Goal: Task Accomplishment & Management: Complete application form

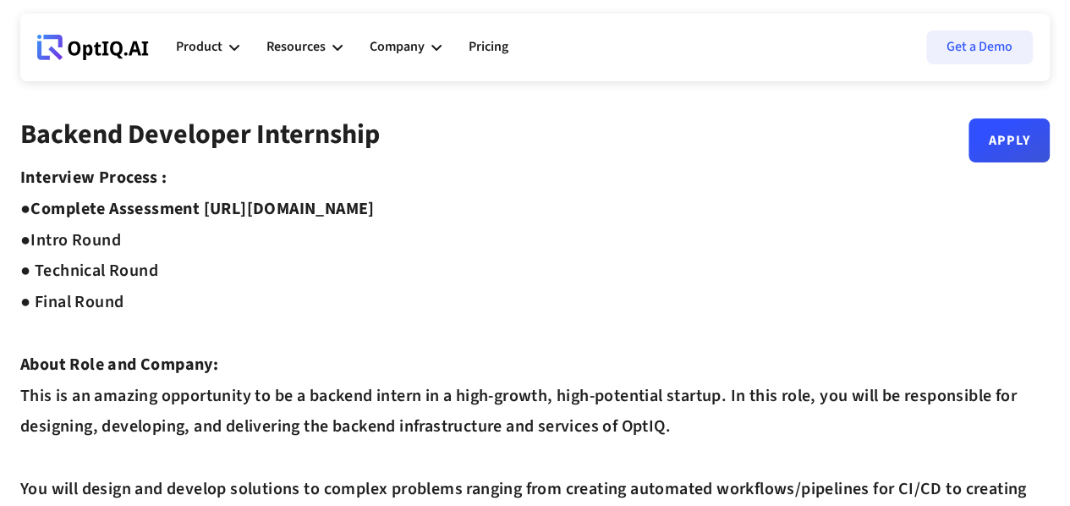
click at [115, 51] on icon at bounding box center [93, 47] width 112 height 25
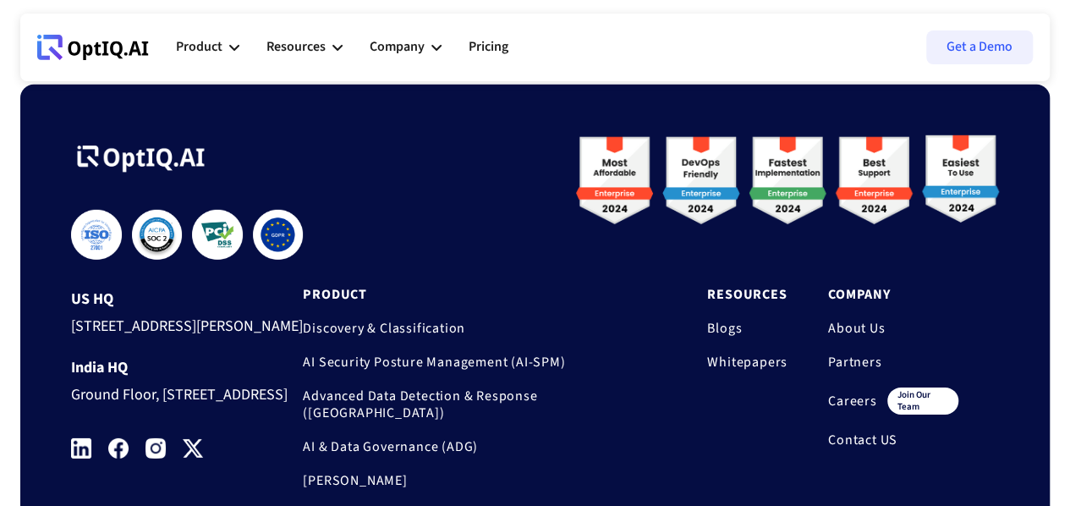
scroll to position [5789, 0]
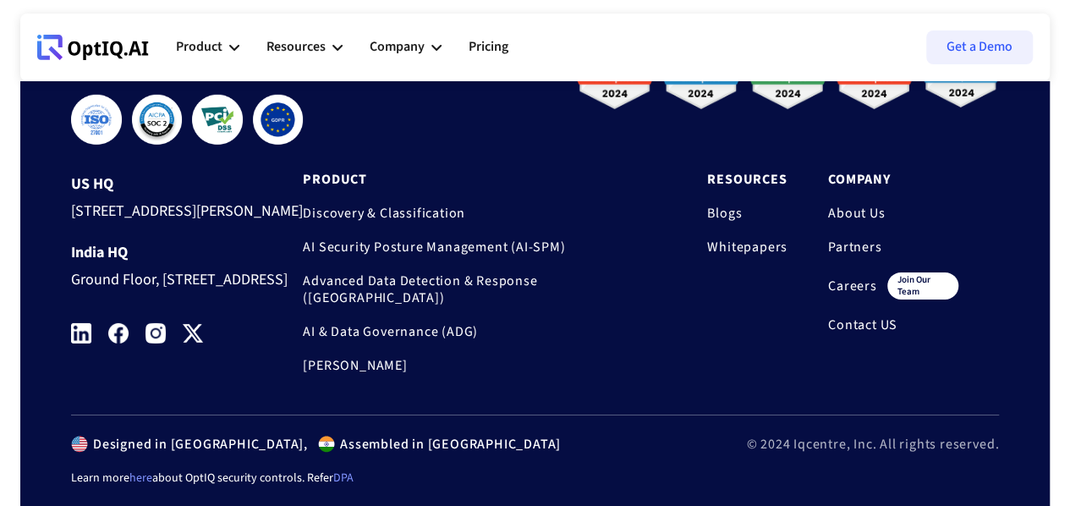
click at [833, 294] on link "Careers" at bounding box center [852, 285] width 49 height 17
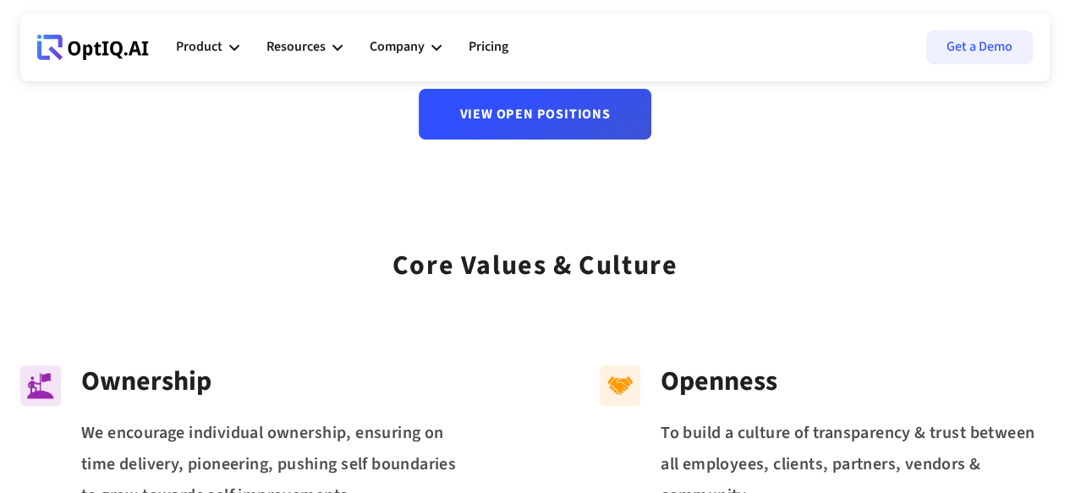
scroll to position [85, 0]
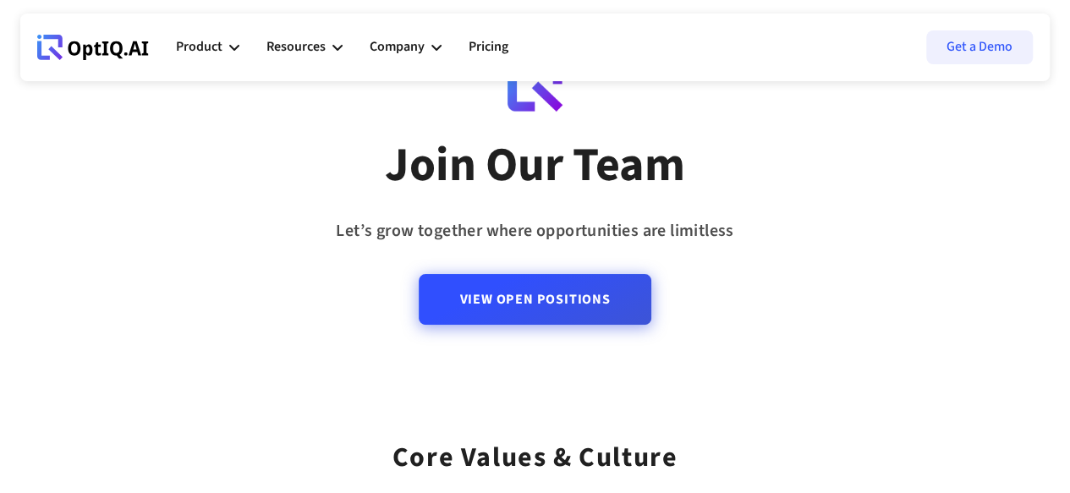
click at [548, 302] on link "View Open Positions" at bounding box center [535, 299] width 232 height 51
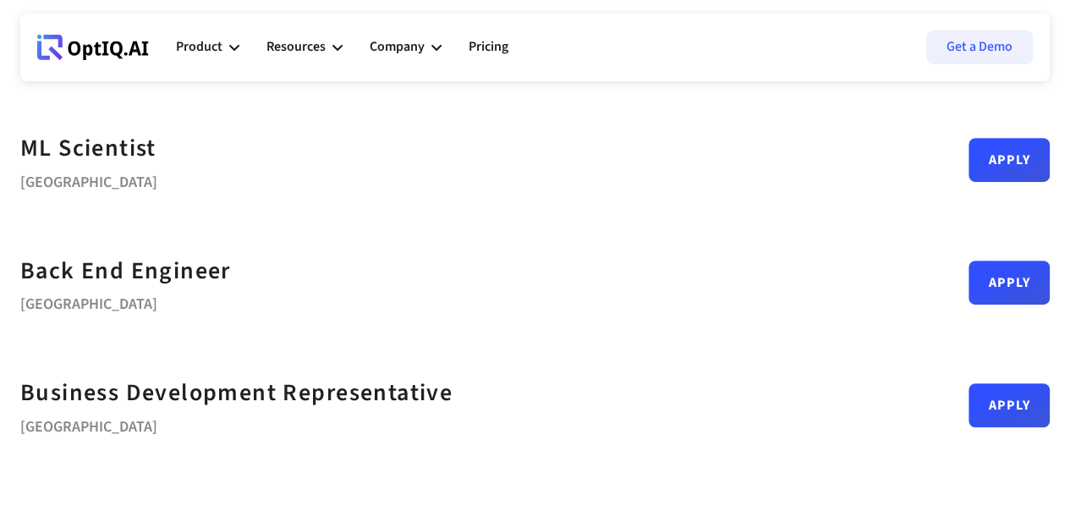
scroll to position [338, 0]
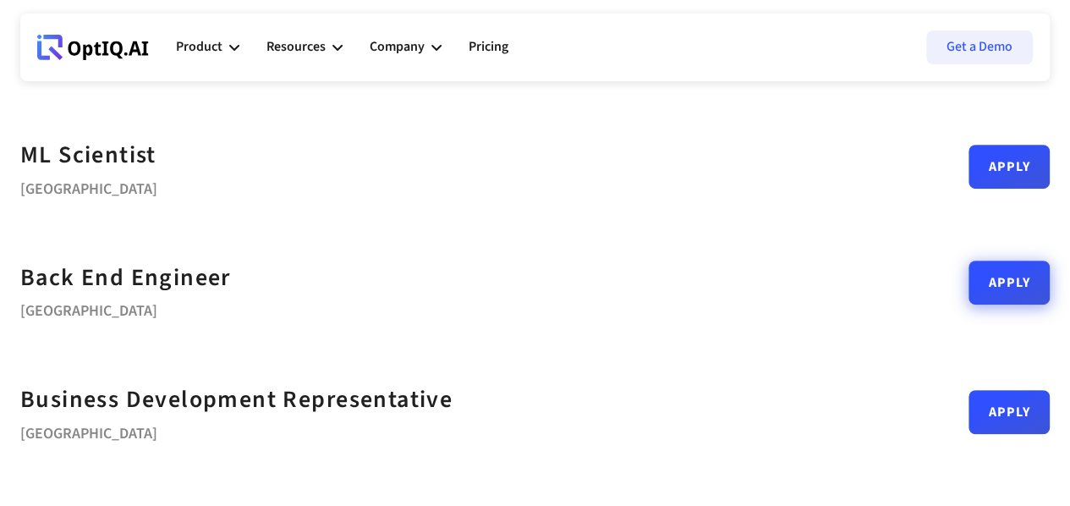
click at [968, 287] on link "Apply" at bounding box center [1008, 282] width 81 height 44
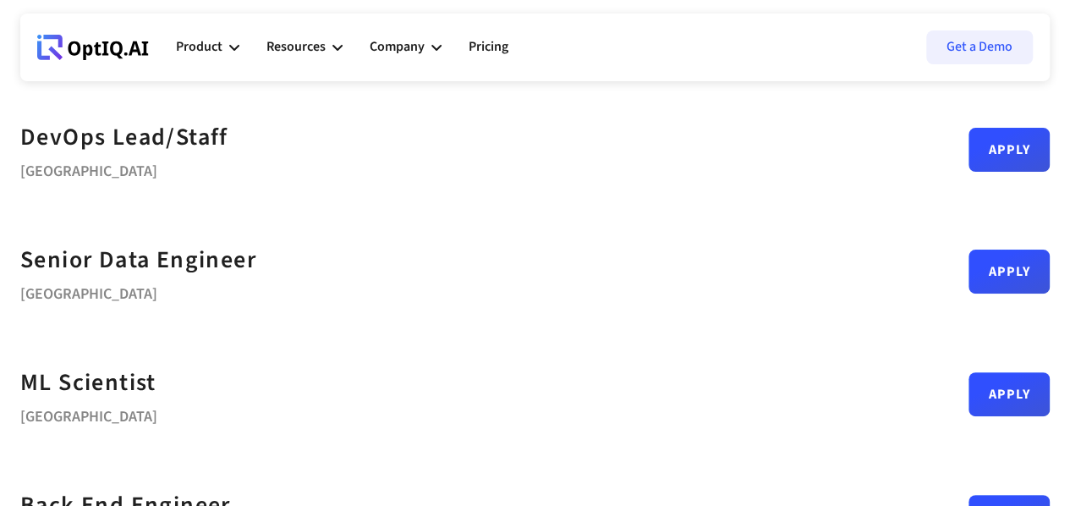
scroll to position [169, 0]
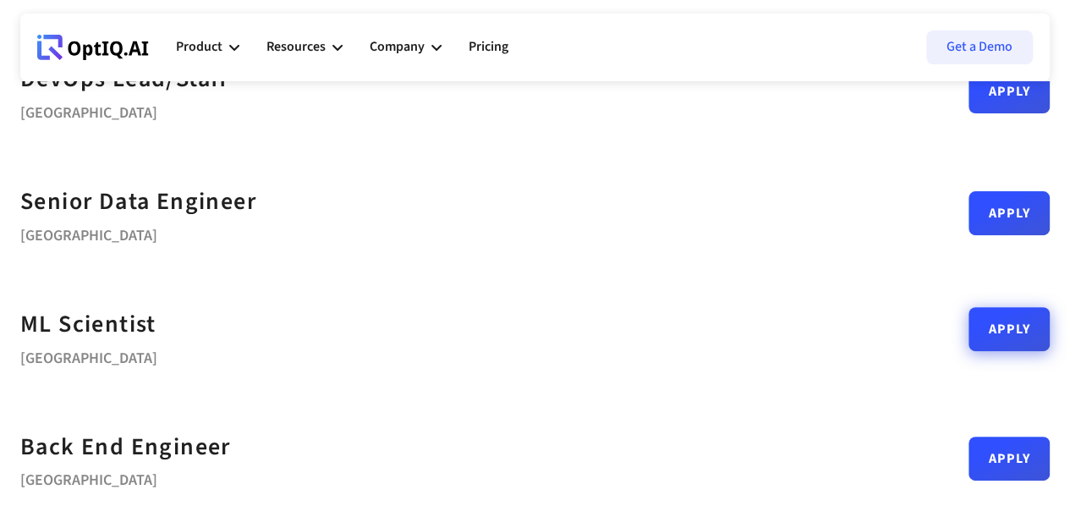
click at [968, 335] on link "Apply" at bounding box center [1008, 329] width 81 height 44
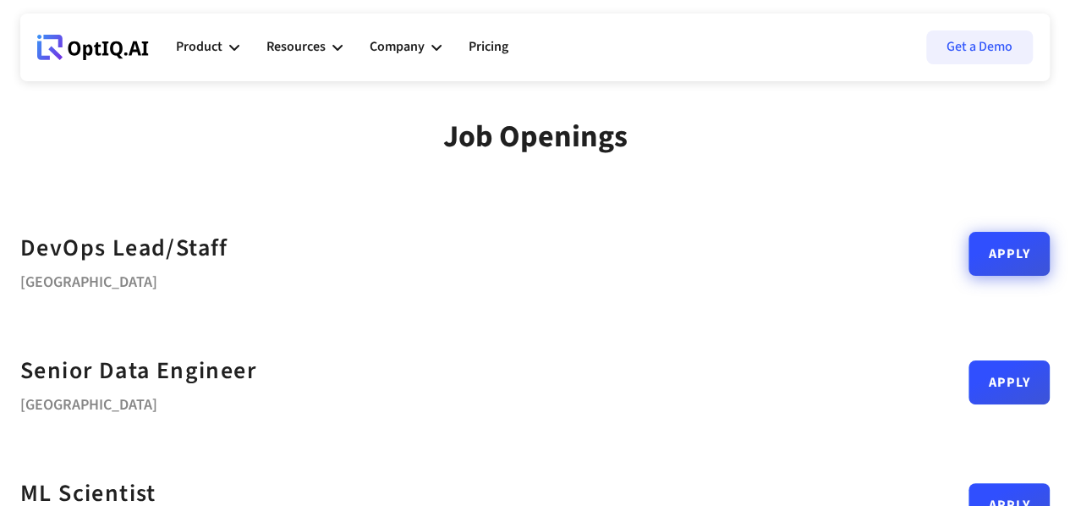
click at [968, 266] on link "Apply" at bounding box center [1008, 254] width 81 height 44
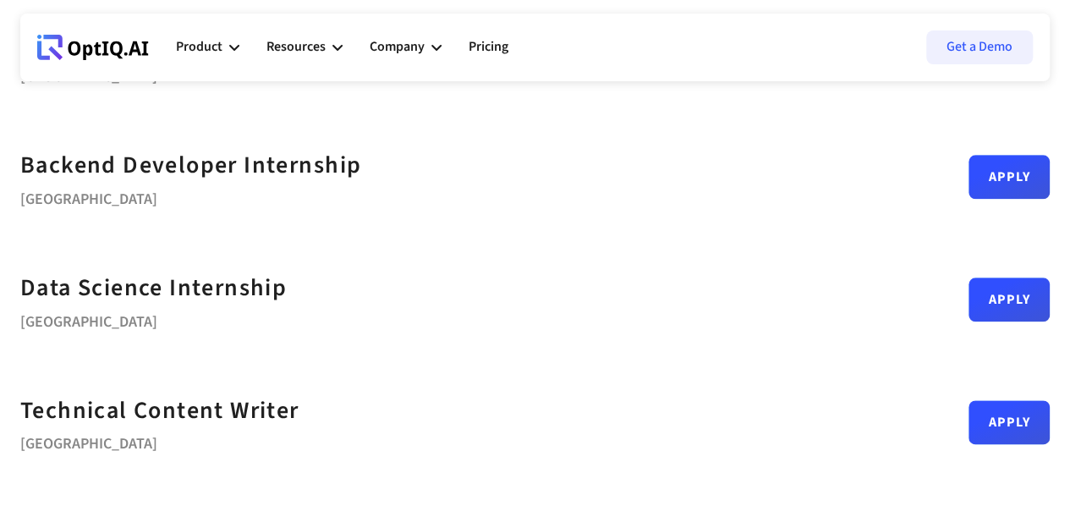
scroll to position [761, 0]
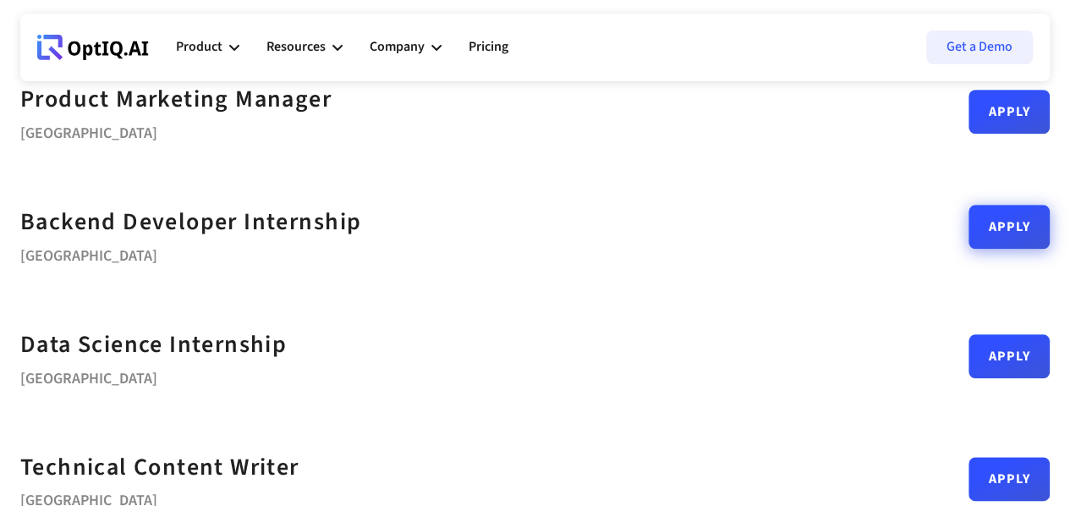
click at [968, 233] on link "Apply" at bounding box center [1008, 227] width 81 height 44
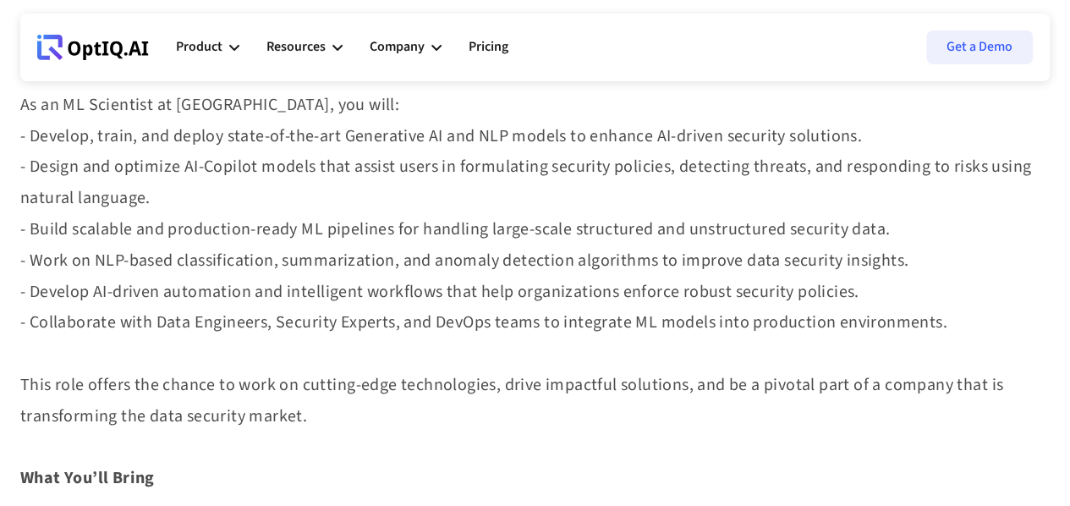
scroll to position [592, 0]
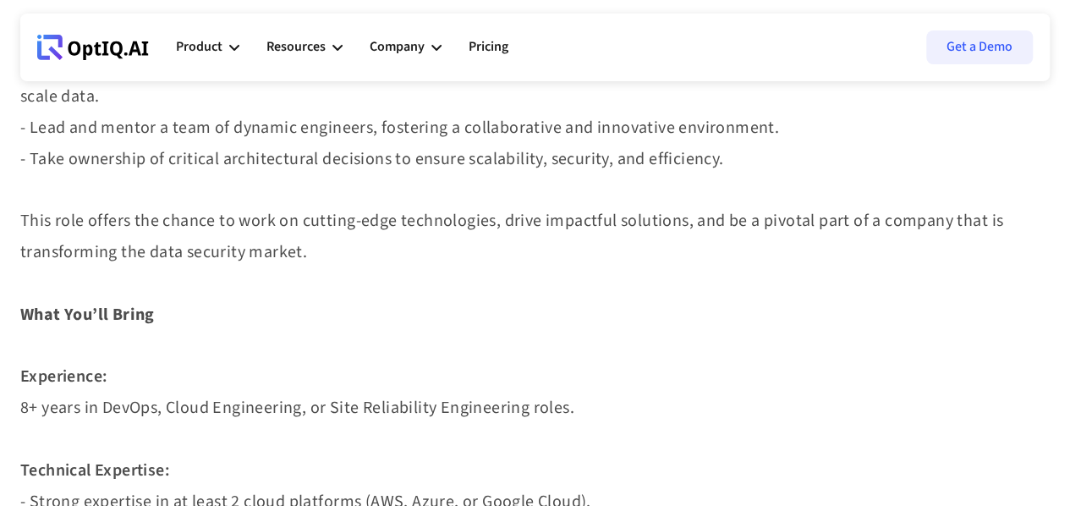
scroll to position [677, 0]
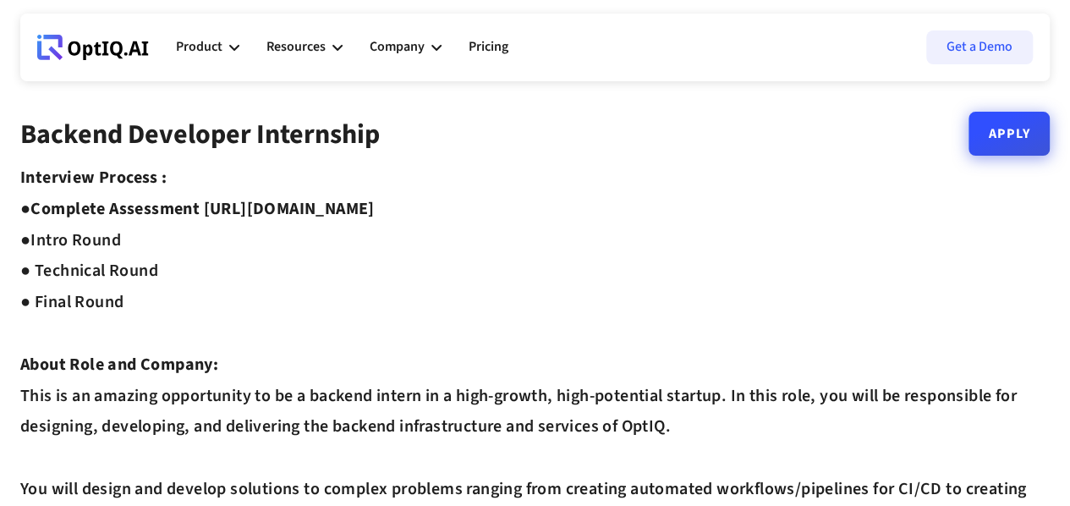
click at [1007, 145] on link "Apply" at bounding box center [1008, 134] width 81 height 44
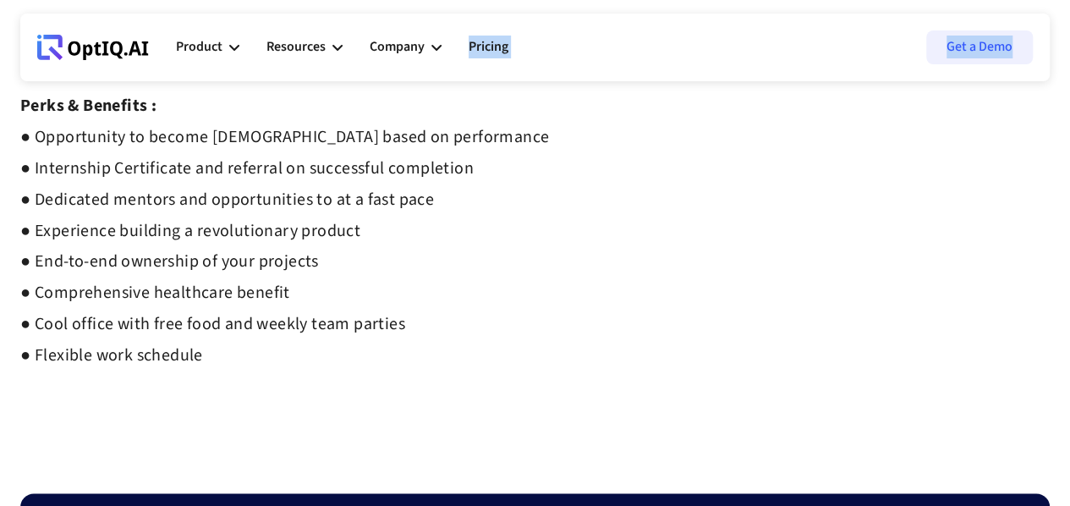
scroll to position [901, 0]
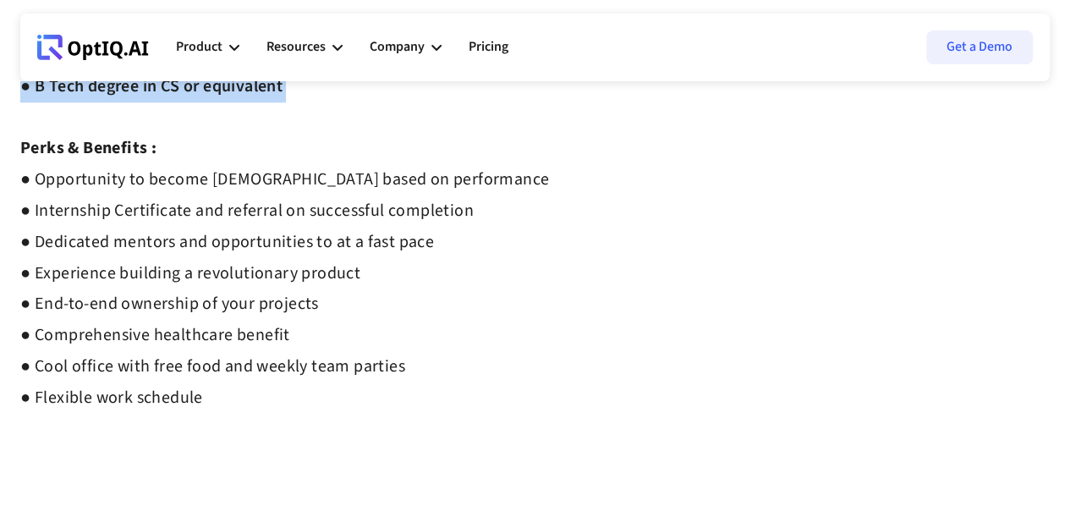
drag, startPoint x: 23, startPoint y: 123, endPoint x: 337, endPoint y: 92, distance: 315.2
copy div "Loremip Dolorsita Consectetu Adipi Elitseddo Eiusmod : ● Temporin Utlaboreet do…"
